Goal: Information Seeking & Learning: Learn about a topic

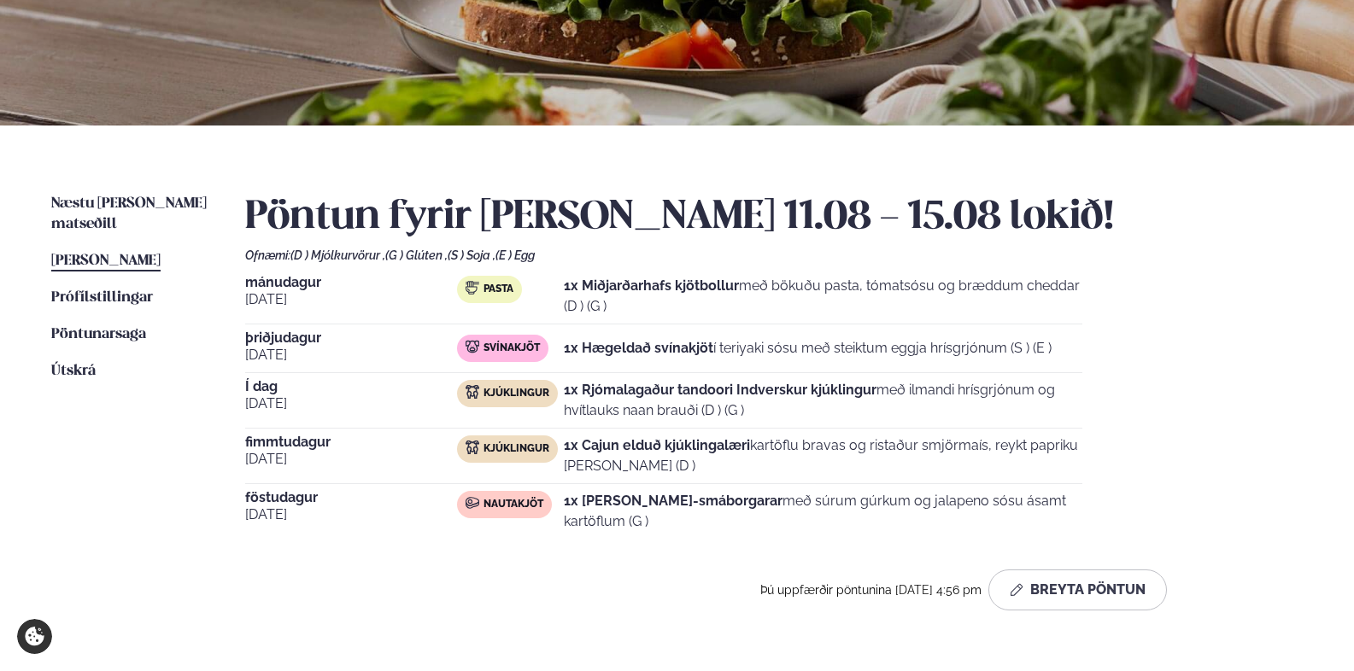
scroll to position [271, 0]
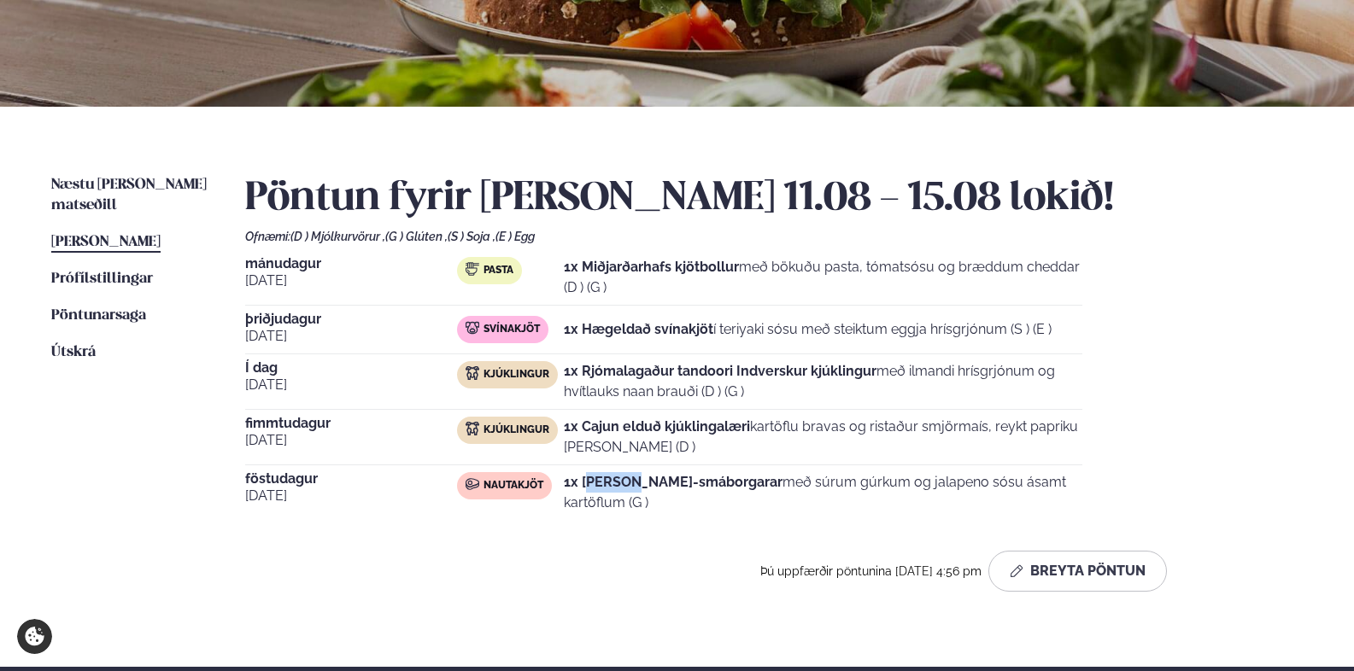
drag, startPoint x: 592, startPoint y: 491, endPoint x: 940, endPoint y: 504, distance: 347.9
click at [877, 501] on div "1x [PERSON_NAME]-smáborgarar með súrum gúrkum og jalapeno sósu ásamt kartöflum …" at bounding box center [823, 492] width 519 height 41
click at [948, 504] on div "[DATE] Nautakjöt 1x [PERSON_NAME]-smáborgarar með súrum gúrkum og jalapeno sósu…" at bounding box center [663, 496] width 837 height 48
drag, startPoint x: 885, startPoint y: 488, endPoint x: 570, endPoint y: 466, distance: 316.0
click at [688, 483] on p "1x [PERSON_NAME]-smáborgarar með súrum gúrkum og jalapeno sósu ásamt kartöflum …" at bounding box center [823, 492] width 519 height 41
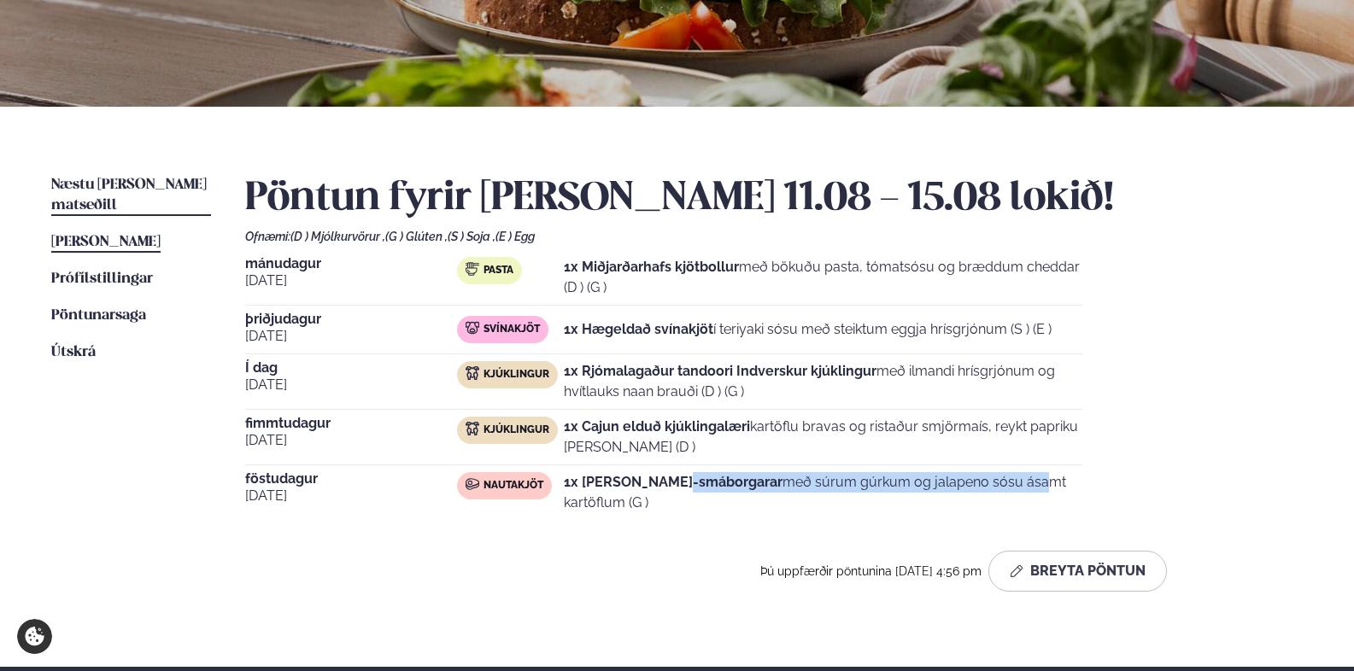
click at [139, 189] on span "Næstu [PERSON_NAME] matseðill" at bounding box center [128, 195] width 155 height 35
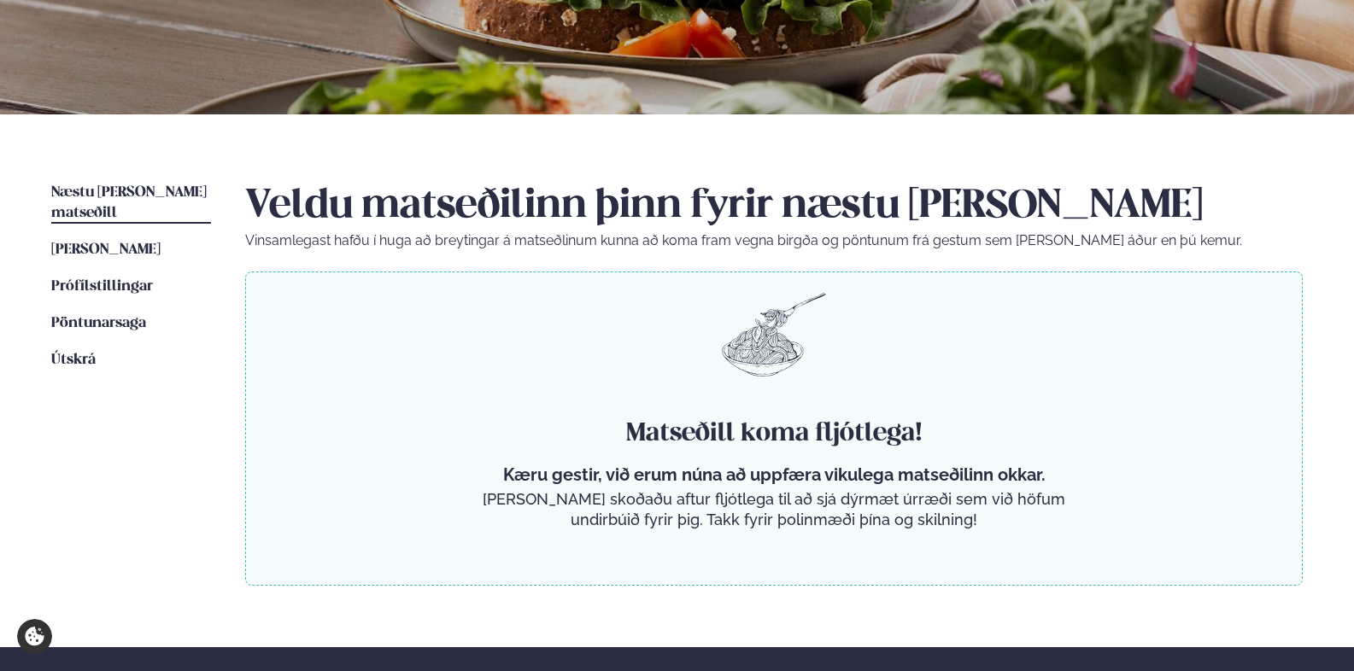
scroll to position [214, 0]
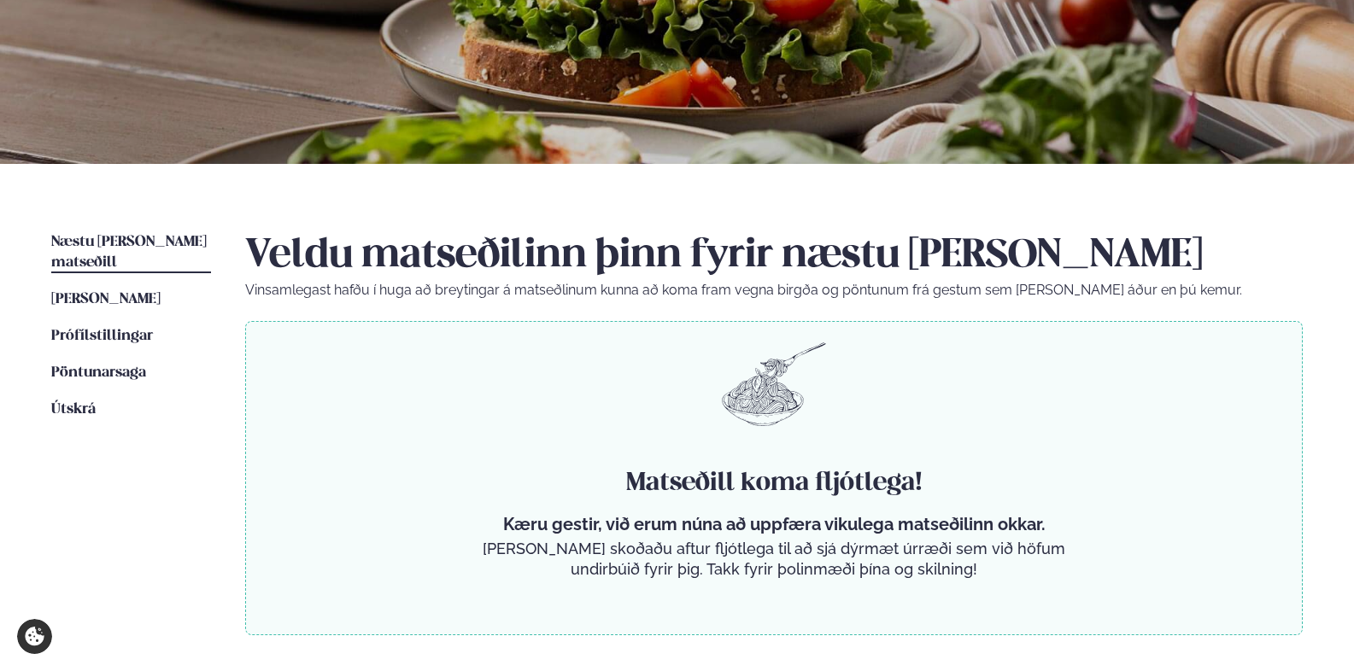
click at [176, 244] on span "Næstu [PERSON_NAME] matseðill" at bounding box center [128, 252] width 155 height 35
click at [161, 290] on link "[PERSON_NAME] matseðill [PERSON_NAME]" at bounding box center [105, 300] width 109 height 21
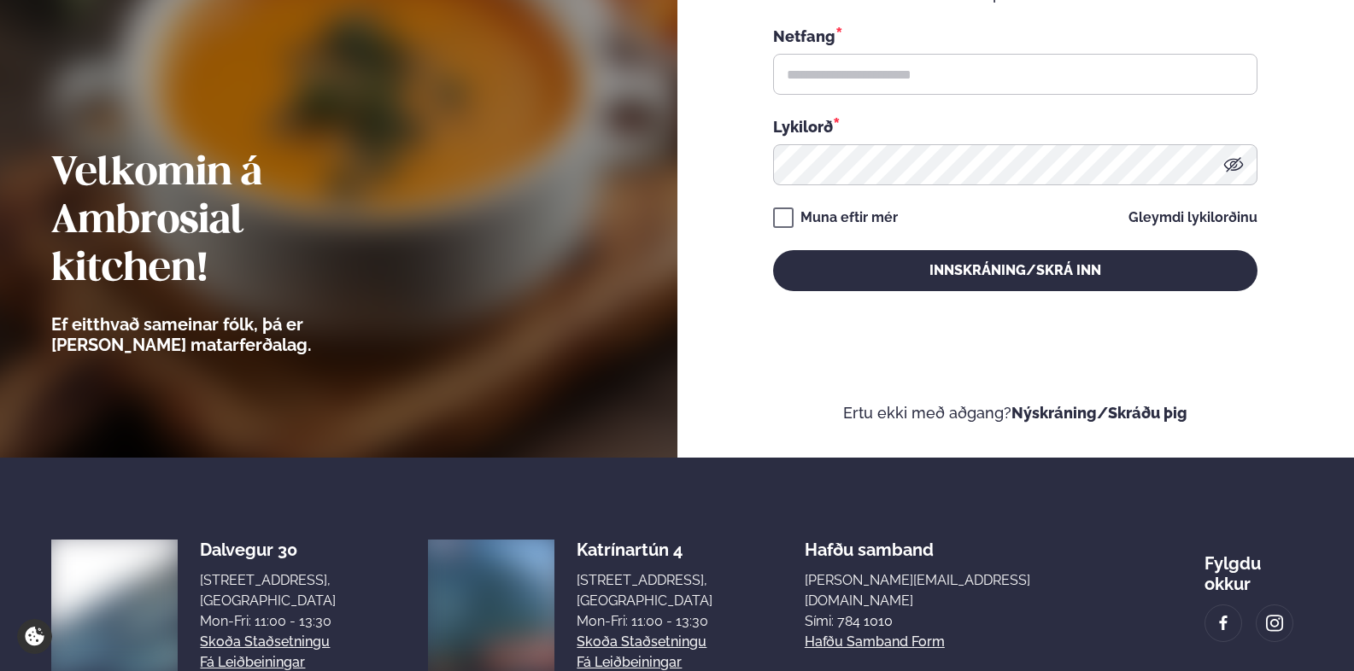
scroll to position [82, 0]
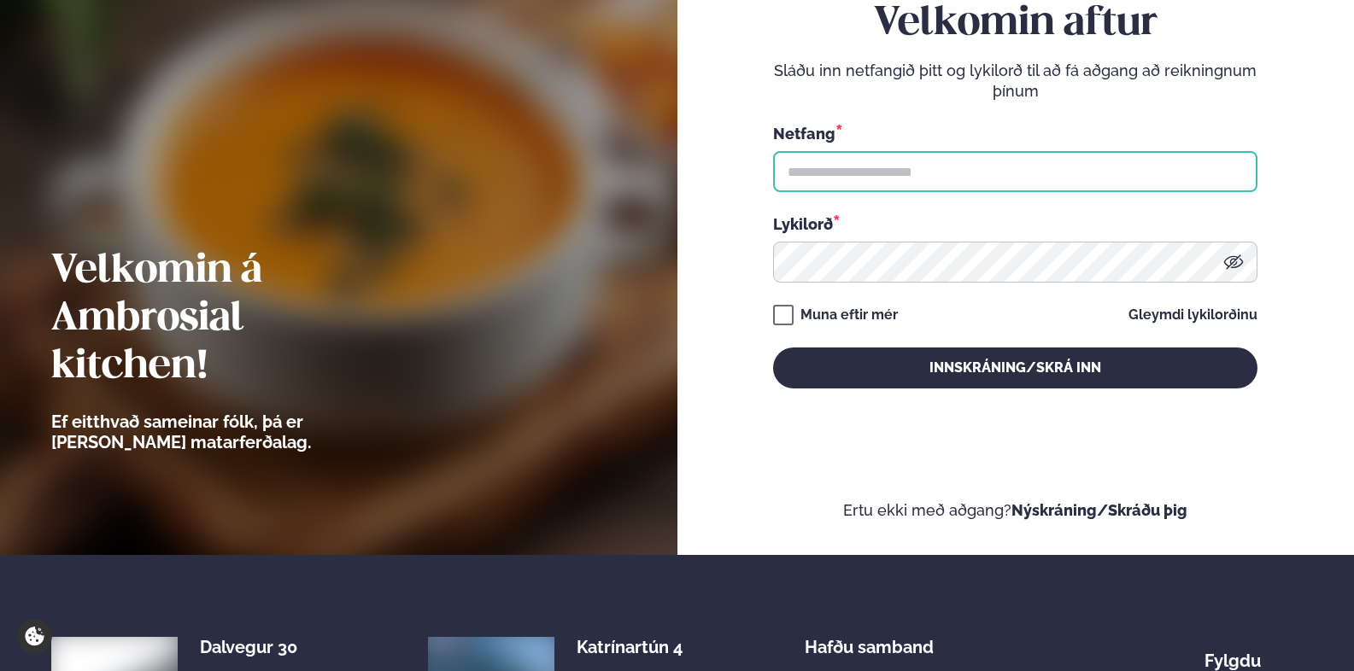
type input "**********"
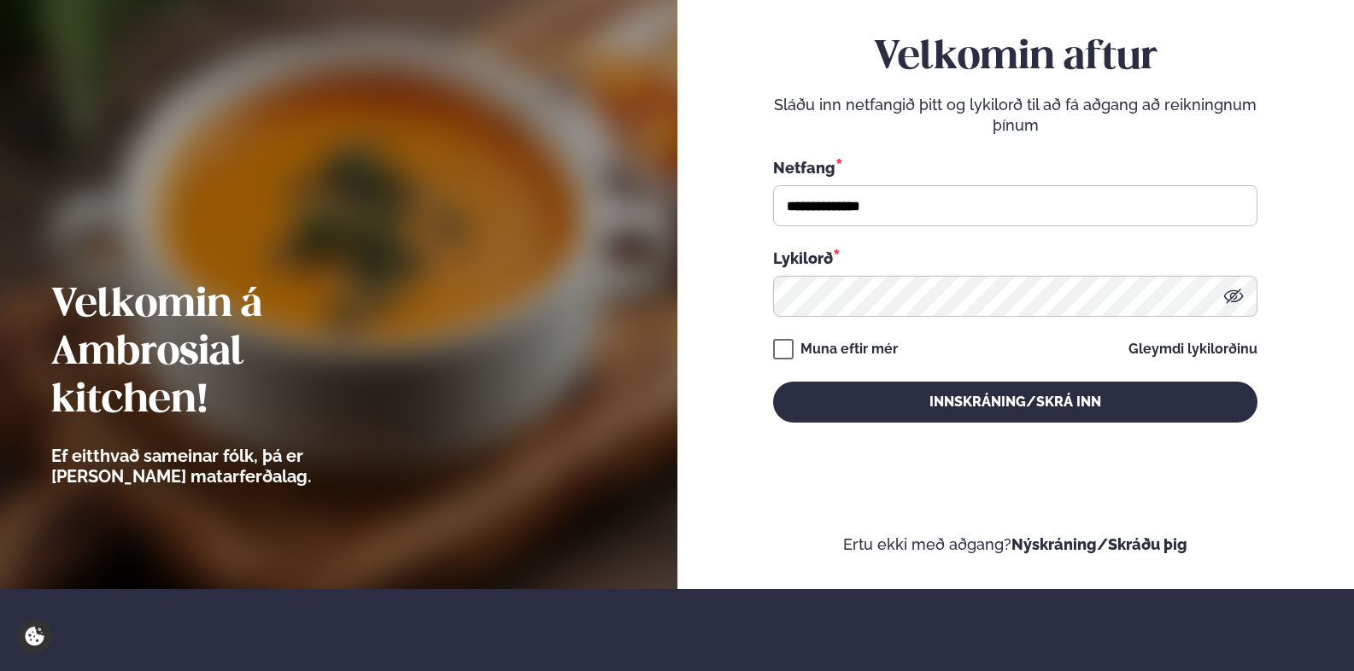
scroll to position [0, 0]
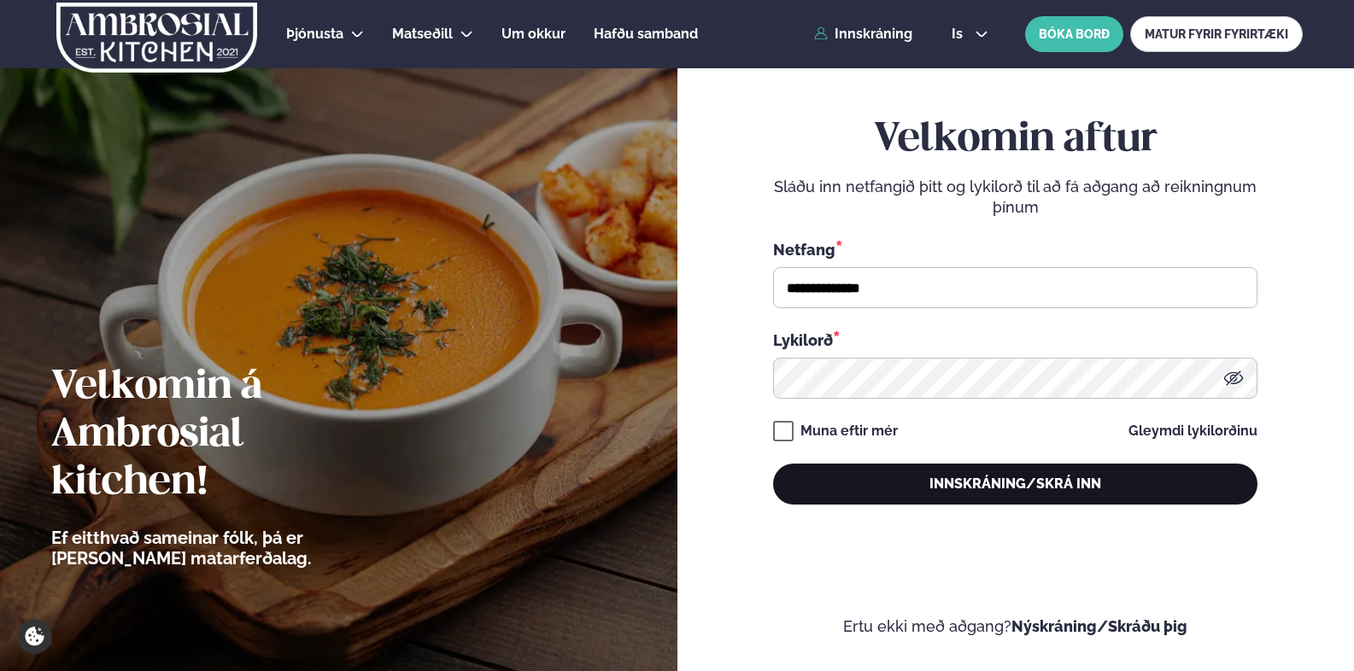
click at [924, 485] on button "Innskráning/Skrá inn" at bounding box center [1015, 484] width 484 height 41
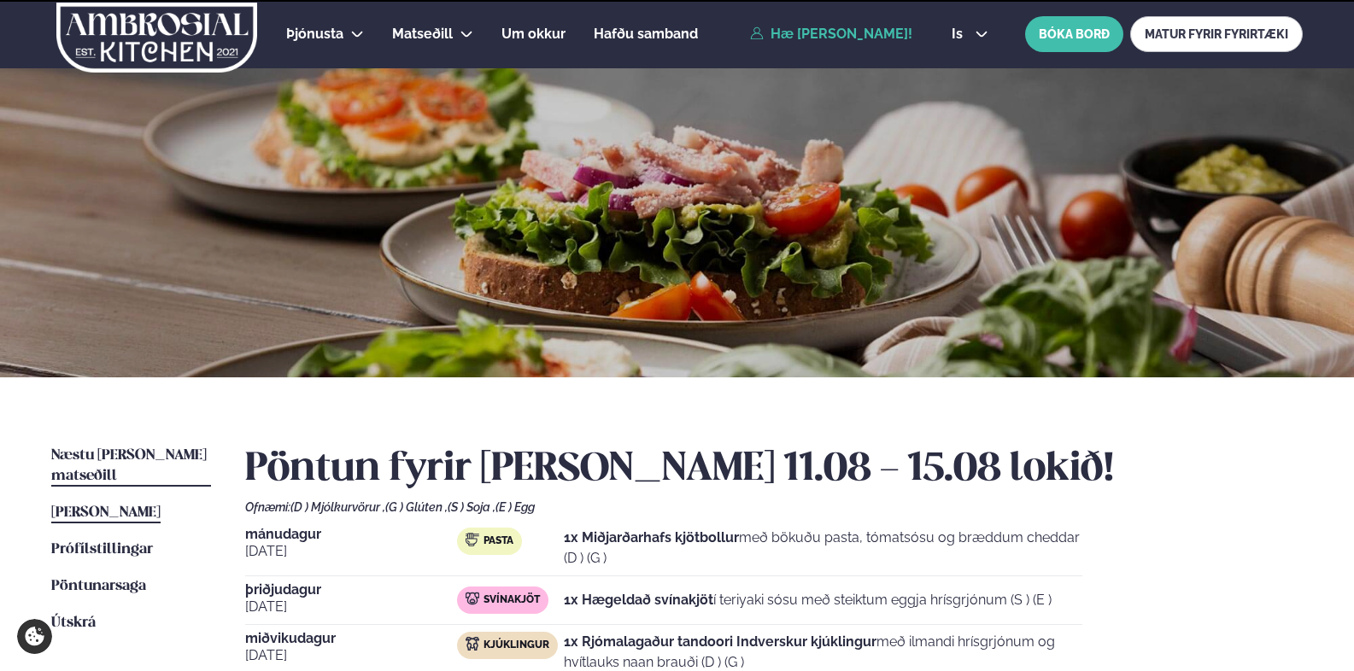
click at [149, 449] on span "Næstu [PERSON_NAME] matseðill" at bounding box center [128, 465] width 155 height 35
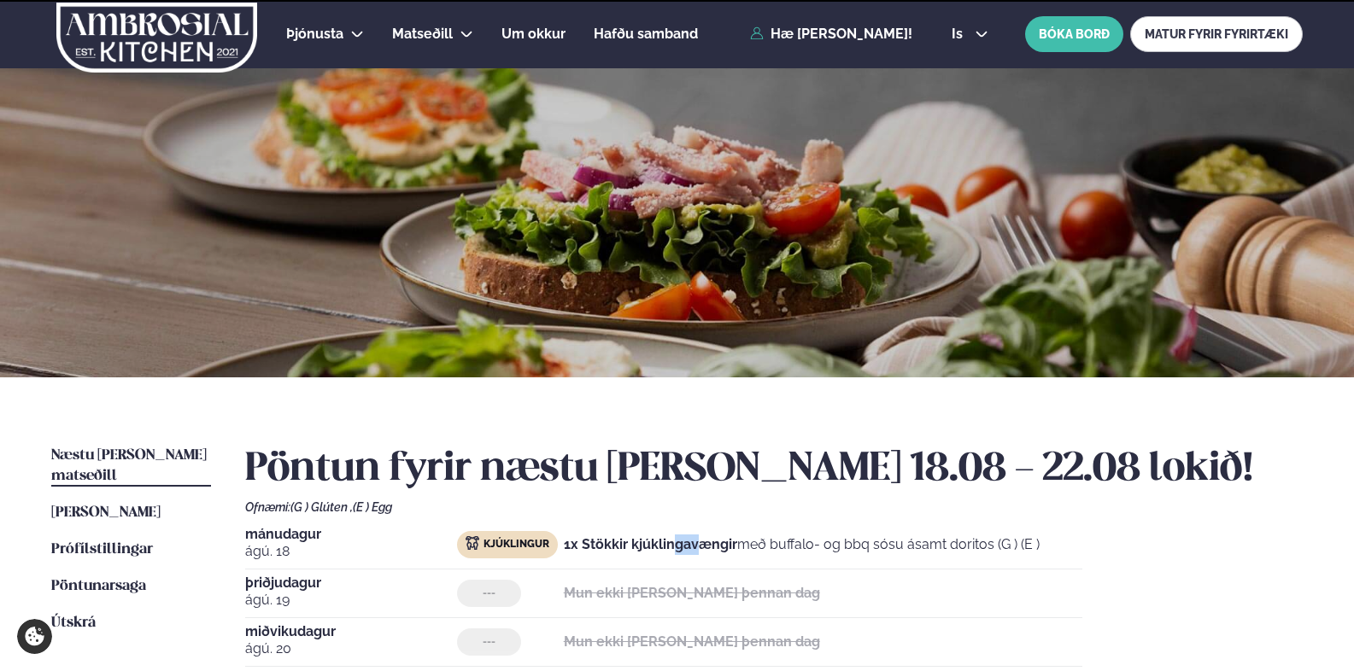
click at [876, 569] on div "[DATE] Kjúklingur 1x Stökkir kjúklingavængir með buffalo- og bbq sósu ásamt dor…" at bounding box center [663, 549] width 837 height 42
click at [987, 569] on div "[DATE] Kjúklingur 1x Stökkir kjúklingavængir með buffalo- og bbq sósu ásamt dor…" at bounding box center [663, 549] width 837 height 42
click at [987, 547] on p "1x Stökkir kjúklingavængir með buffalo- og bbq sósu ásamt doritos (G ) (E )" at bounding box center [802, 545] width 476 height 21
